Goal: Information Seeking & Learning: Check status

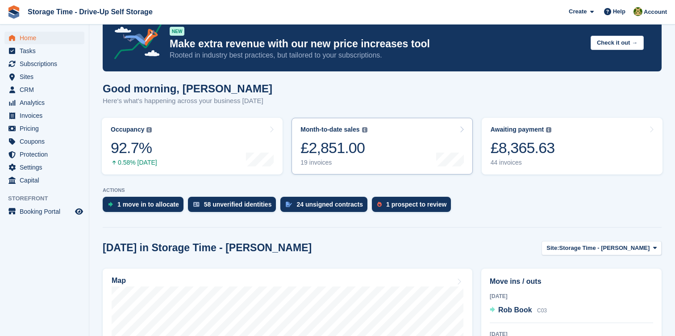
scroll to position [92, 0]
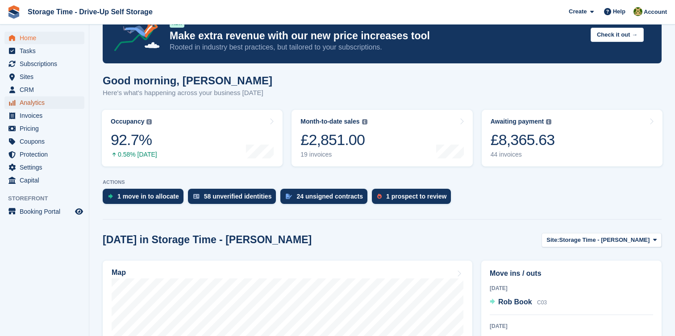
click at [46, 101] on span "Analytics" at bounding box center [47, 102] width 54 height 13
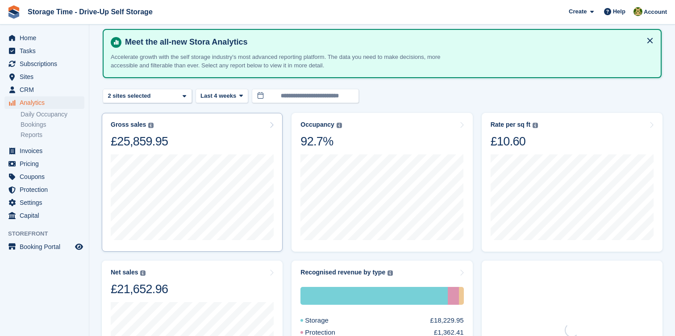
scroll to position [99, 0]
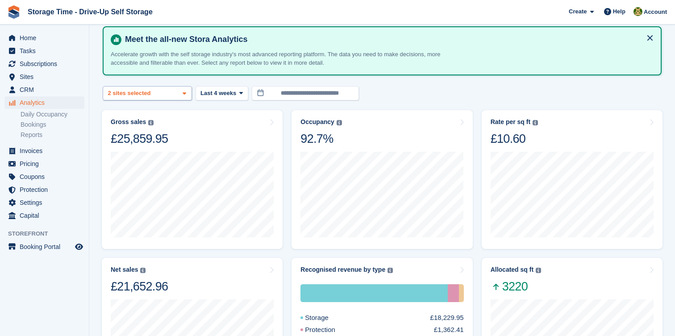
click at [176, 92] on div "Storage Time - Sharston 2 sites selected" at bounding box center [147, 93] width 89 height 15
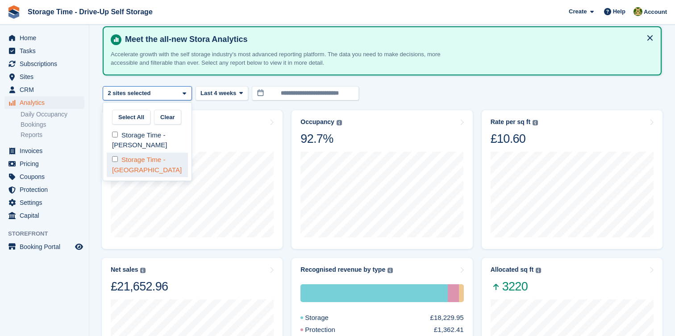
click at [117, 165] on div "Storage Time - [GEOGRAPHIC_DATA]" at bounding box center [147, 165] width 81 height 25
select select "****"
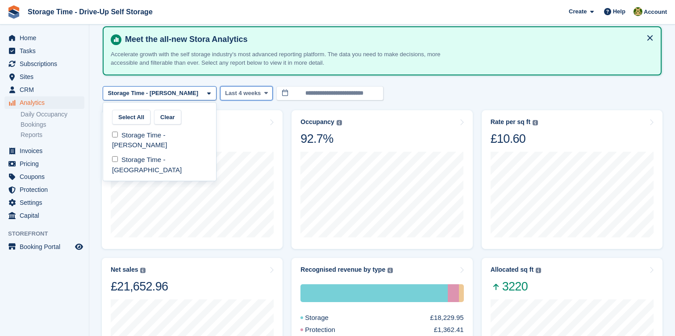
click at [236, 98] on button "Last 4 weeks" at bounding box center [246, 93] width 53 height 15
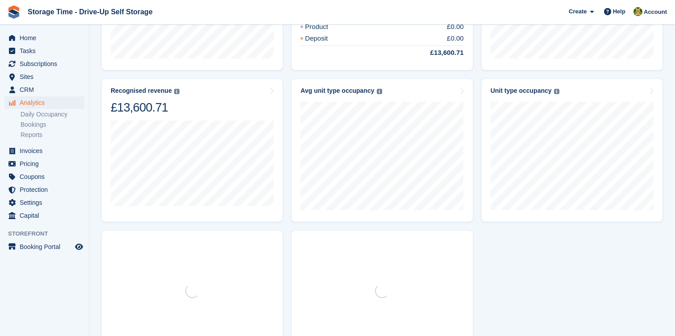
scroll to position [480, 0]
